Goal: Task Accomplishment & Management: Manage account settings

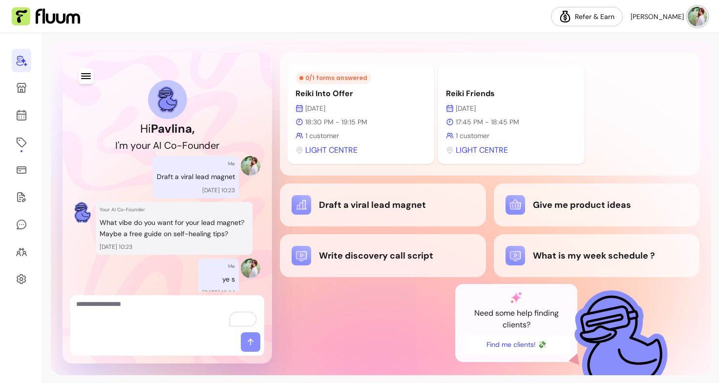
scroll to position [120, 0]
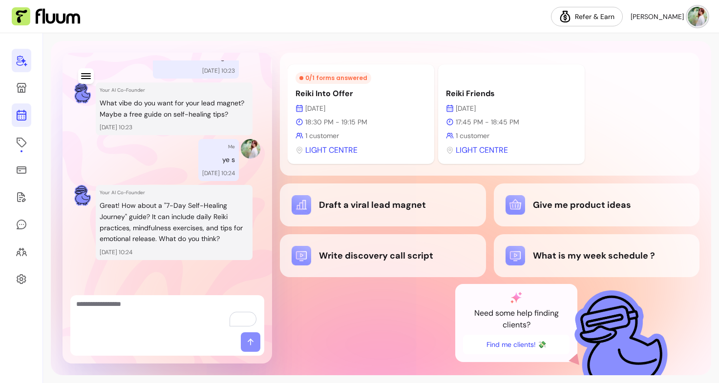
click at [24, 117] on icon at bounding box center [22, 115] width 12 height 12
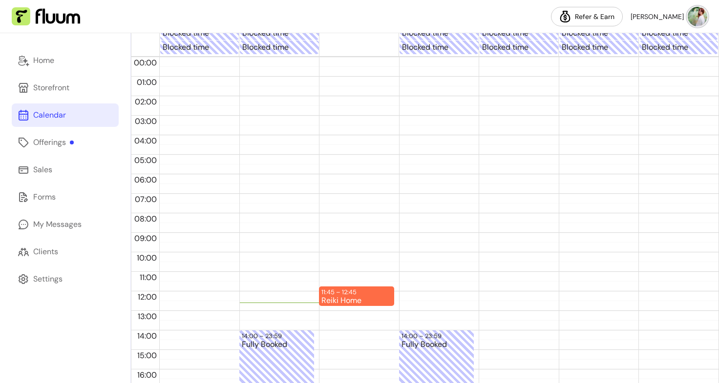
scroll to position [191, 0]
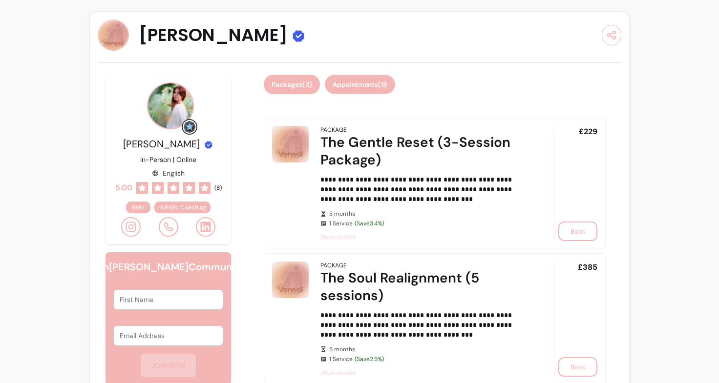
click at [357, 85] on button "Appointments ( 9 )" at bounding box center [360, 84] width 70 height 19
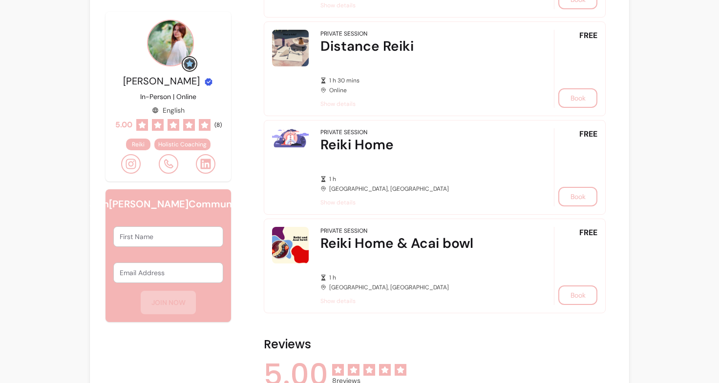
scroll to position [862, 0]
click at [559, 204] on button "Book" at bounding box center [578, 196] width 38 height 19
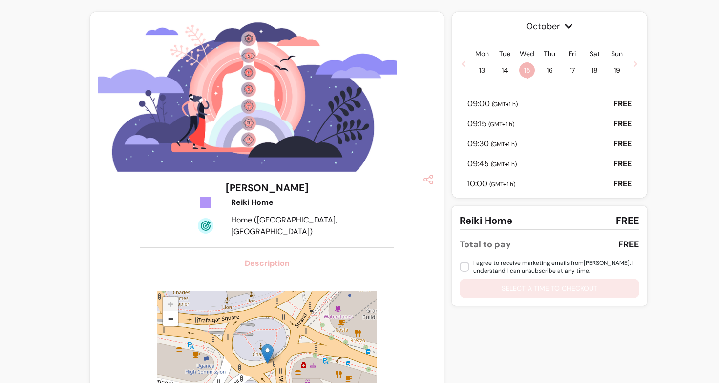
click at [460, 61] on icon at bounding box center [464, 64] width 8 height 8
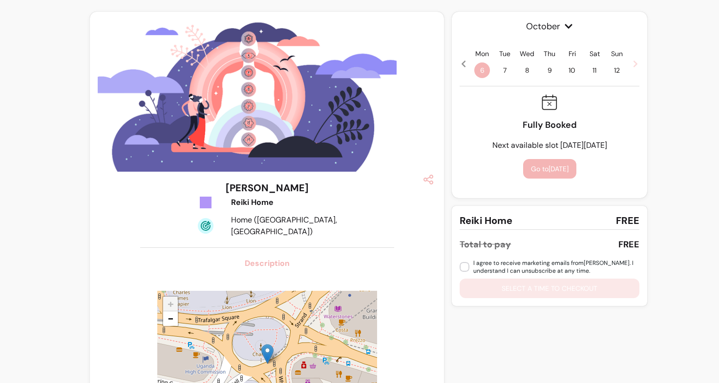
click at [525, 69] on span "8" at bounding box center [527, 71] width 16 height 16
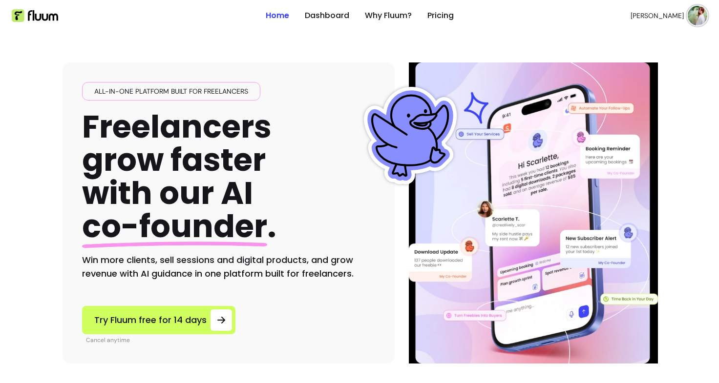
click at [696, 11] on img at bounding box center [698, 16] width 20 height 20
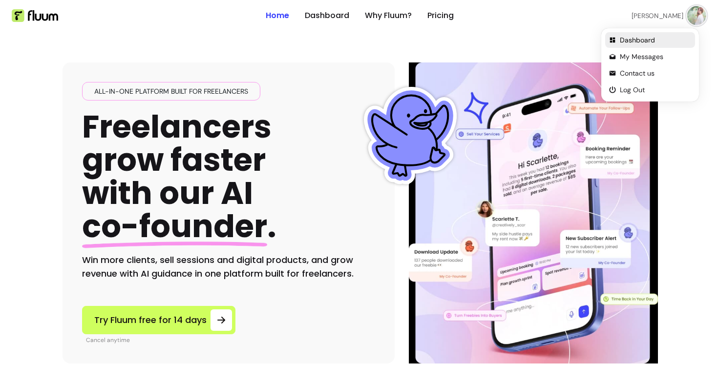
click at [623, 37] on span "Dashboard" at bounding box center [655, 40] width 71 height 10
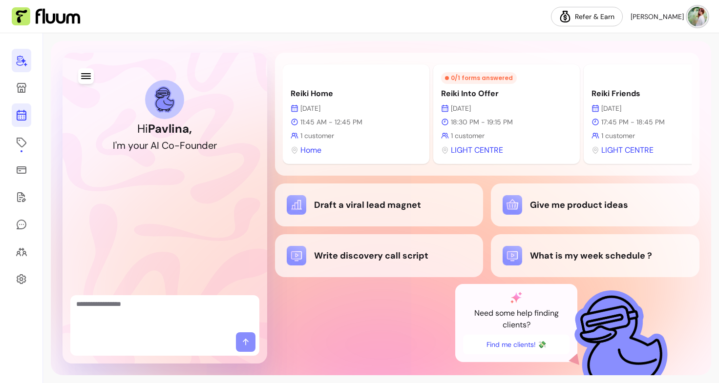
click at [23, 111] on icon at bounding box center [22, 76] width 166 height 139
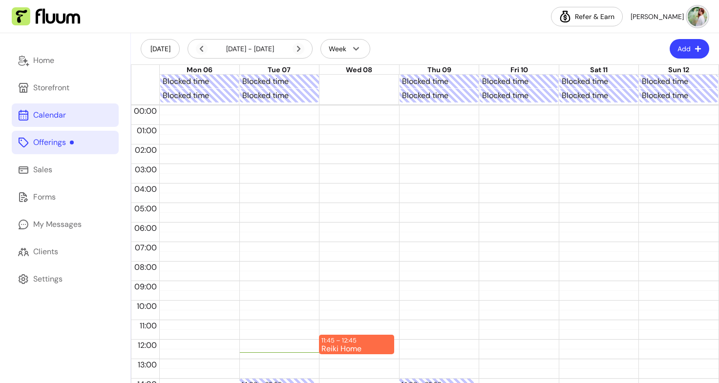
click at [68, 144] on div "Offerings" at bounding box center [53, 143] width 41 height 12
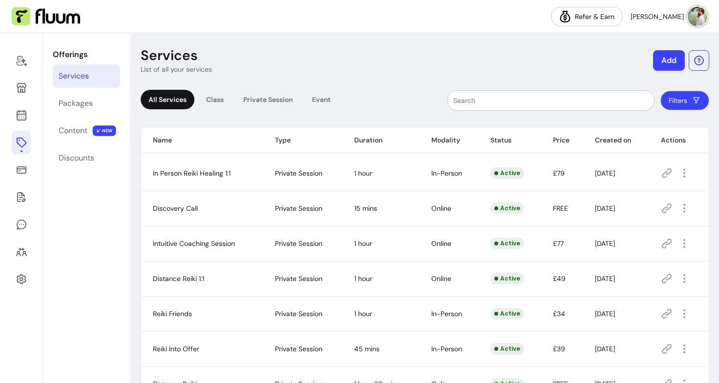
scroll to position [137, 0]
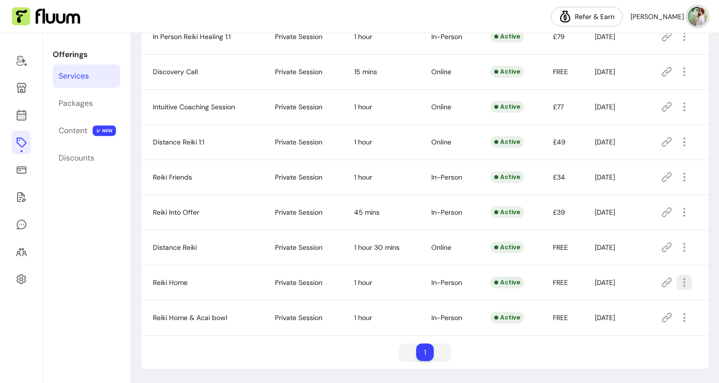
click at [677, 285] on button "button" at bounding box center [684, 282] width 15 height 15
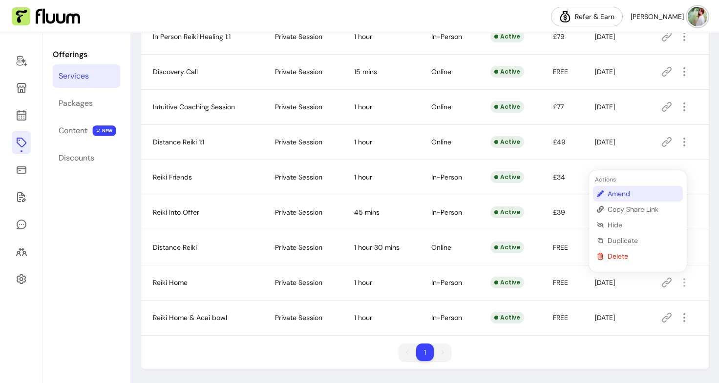
click at [632, 196] on span "Amend" at bounding box center [643, 194] width 71 height 10
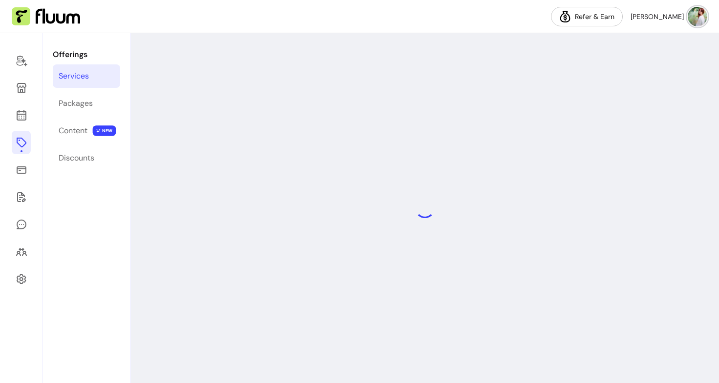
select select "**"
select select "***"
select select "**********"
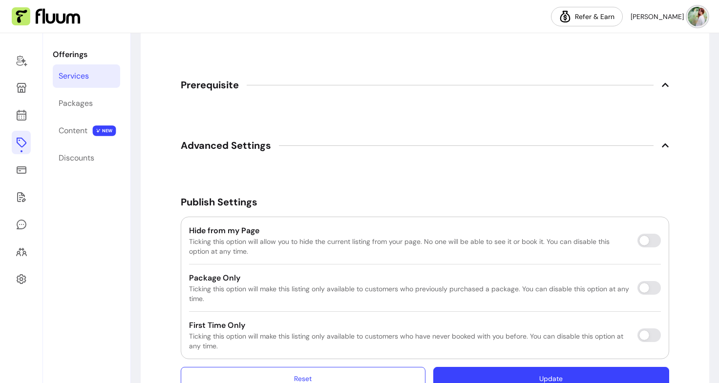
scroll to position [1549, 0]
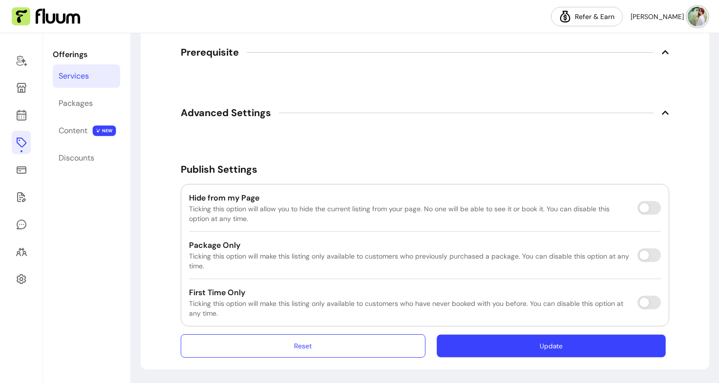
click at [500, 353] on button "Update" at bounding box center [551, 346] width 229 height 23
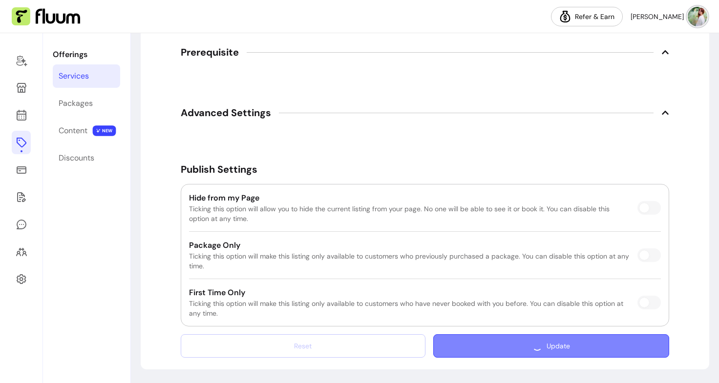
scroll to position [1522, 0]
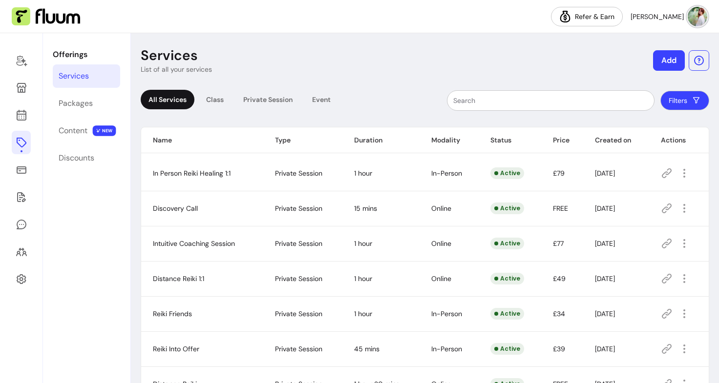
scroll to position [137, 0]
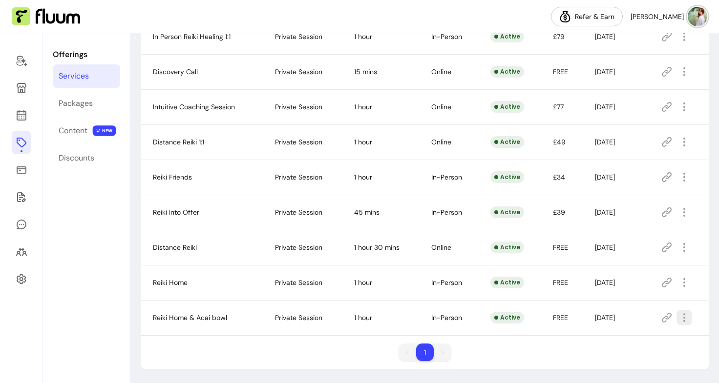
click at [679, 315] on icon "button" at bounding box center [684, 318] width 11 height 11
click at [453, 278] on span "In-Person" at bounding box center [446, 282] width 31 height 9
click at [679, 284] on icon "button" at bounding box center [684, 282] width 11 height 11
click at [615, 277] on td "07-Oct-2025" at bounding box center [616, 282] width 66 height 35
click at [661, 281] on icon at bounding box center [667, 283] width 12 height 12
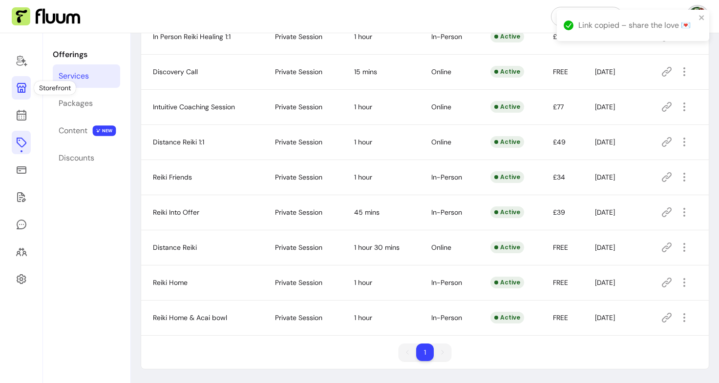
click at [17, 86] on icon at bounding box center [22, 88] width 10 height 10
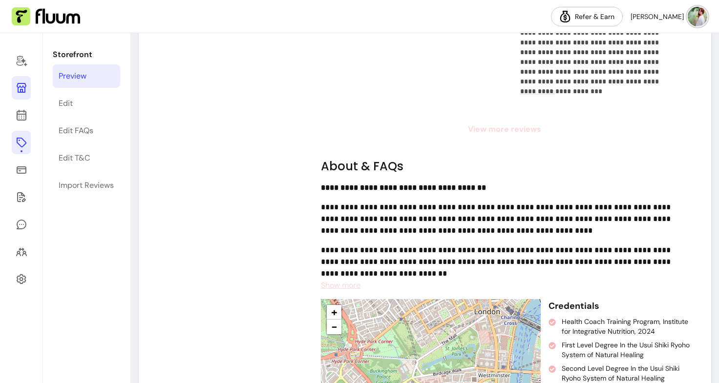
scroll to position [919, 0]
click at [348, 291] on span "Show more" at bounding box center [341, 286] width 40 height 10
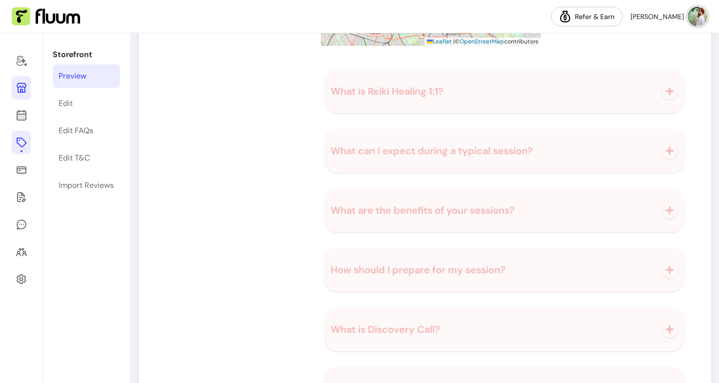
scroll to position [1407, 0]
click at [406, 157] on button "What can I expect during a typical session?" at bounding box center [504, 149] width 347 height 32
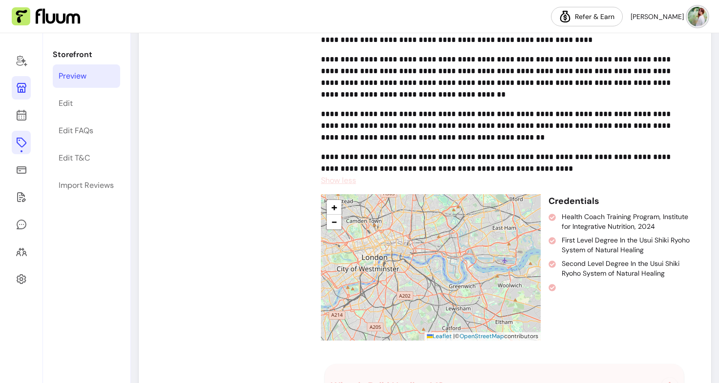
scroll to position [1056, 0]
